Goal: Task Accomplishment & Management: Use online tool/utility

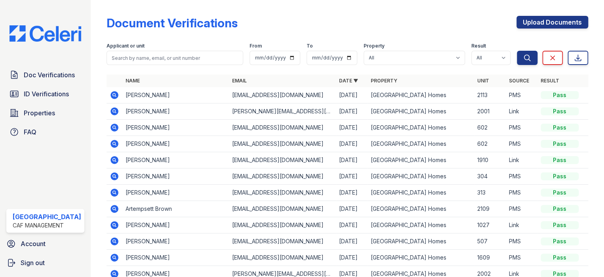
click at [40, 83] on div "Doc Verifications ID Verifications Properties FAQ" at bounding box center [45, 103] width 84 height 73
click at [38, 95] on span "ID Verifications" at bounding box center [46, 94] width 45 height 10
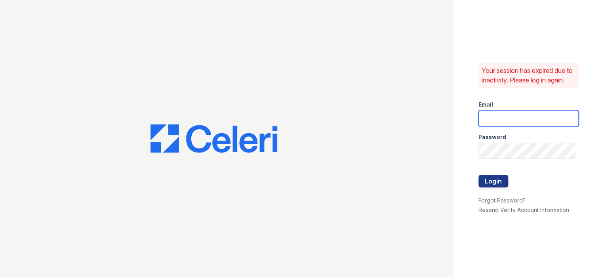
type input "[EMAIL_ADDRESS][DOMAIN_NAME]"
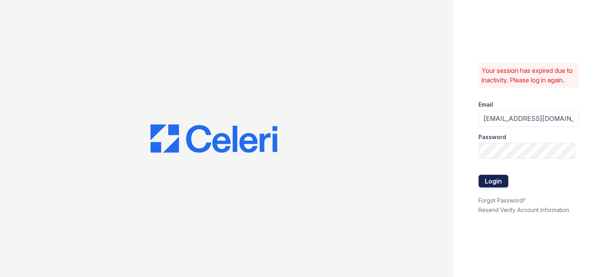
click at [494, 184] on button "Login" at bounding box center [493, 181] width 30 height 13
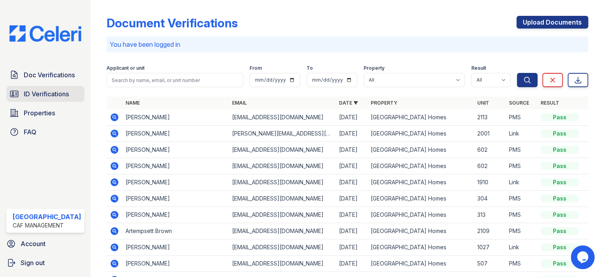
click at [47, 98] on link "ID Verifications" at bounding box center [45, 94] width 78 height 16
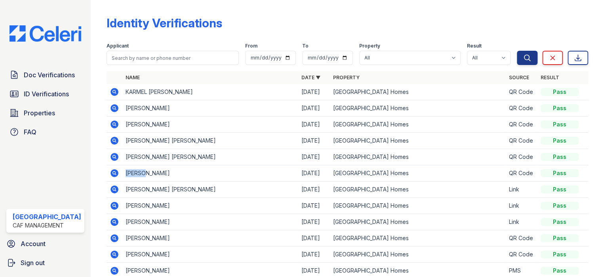
drag, startPoint x: 122, startPoint y: 170, endPoint x: 143, endPoint y: 173, distance: 20.7
click at [143, 173] on td "CHLOE CAMILLE PRICE" at bounding box center [210, 173] width 176 height 16
copy td "CHLOE"
